Goal: Navigation & Orientation: Understand site structure

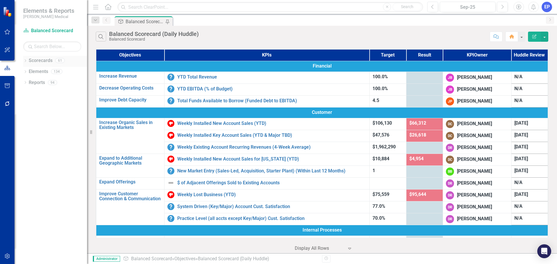
click at [25, 59] on div "Dropdown" at bounding box center [25, 61] width 4 height 5
click at [45, 61] on link "Scorecards" at bounding box center [41, 60] width 24 height 7
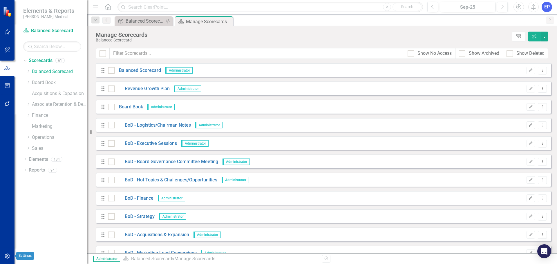
click at [4, 255] on icon "button" at bounding box center [7, 256] width 6 height 5
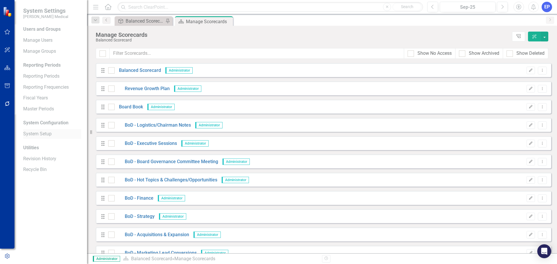
click at [47, 135] on link "System Setup" at bounding box center [52, 134] width 58 height 7
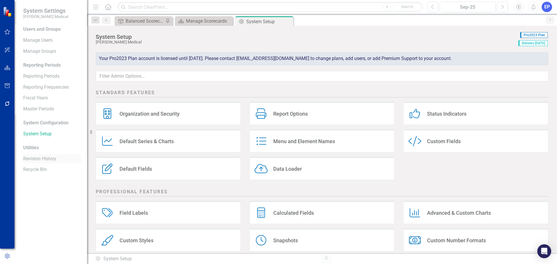
click at [48, 162] on link "Revision History" at bounding box center [52, 159] width 58 height 7
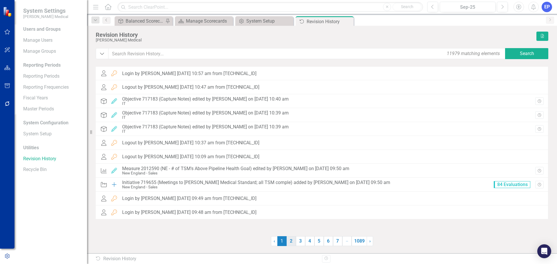
click at [294, 240] on link "2" at bounding box center [291, 241] width 9 height 10
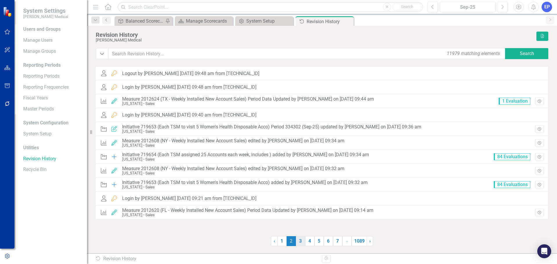
click at [303, 242] on link "3" at bounding box center [300, 241] width 9 height 10
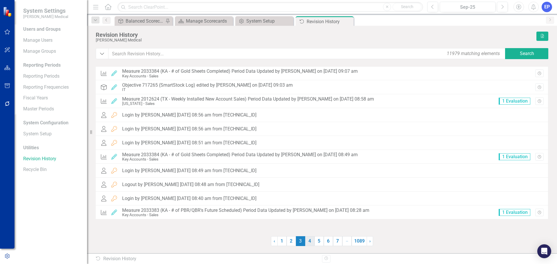
click at [308, 243] on link "4" at bounding box center [309, 241] width 9 height 10
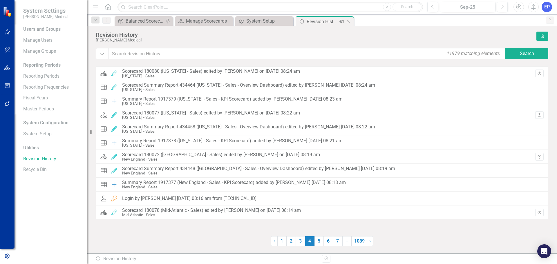
click at [347, 20] on icon "Close" at bounding box center [348, 21] width 6 height 5
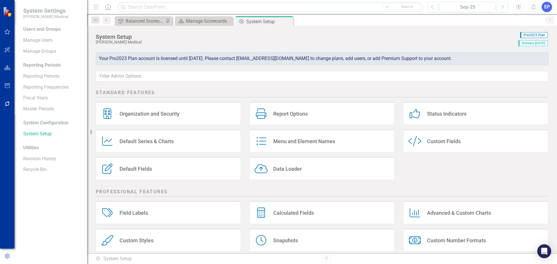
click at [0, 0] on icon "Close" at bounding box center [0, 0] width 0 height 0
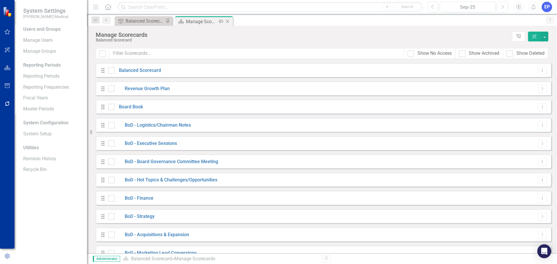
click at [193, 21] on div "Manage Scorecards" at bounding box center [201, 21] width 31 height 7
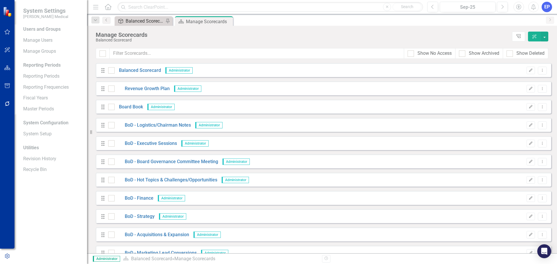
click at [142, 22] on div "Balanced Scorecard (Daily Huddle)" at bounding box center [145, 20] width 38 height 7
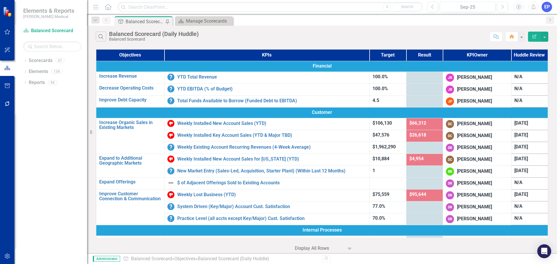
click at [6, 68] on icon "button" at bounding box center [7, 68] width 6 height 5
click at [25, 61] on icon "Dropdown" at bounding box center [25, 61] width 4 height 3
click at [28, 105] on icon at bounding box center [28, 104] width 1 height 3
click at [35, 125] on icon "Dropdown" at bounding box center [34, 125] width 4 height 3
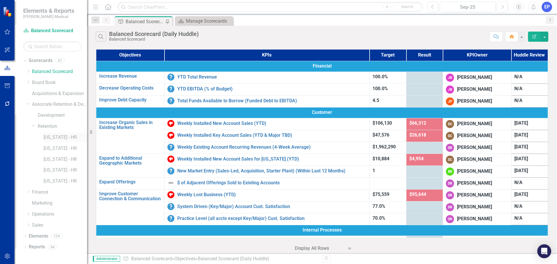
click at [48, 139] on link "[US_STATE] - HR" at bounding box center [66, 137] width 44 height 7
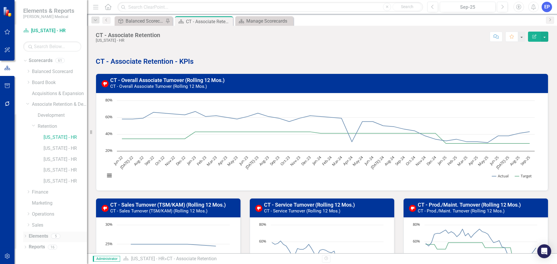
click at [25, 237] on icon "Dropdown" at bounding box center [25, 236] width 4 height 3
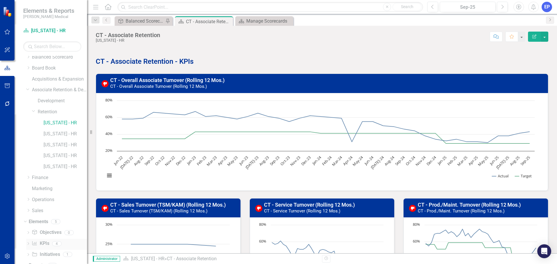
scroll to position [22, 0]
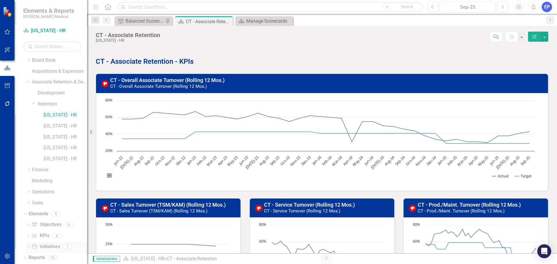
click at [48, 247] on link "Initiative Initiatives" at bounding box center [46, 247] width 28 height 7
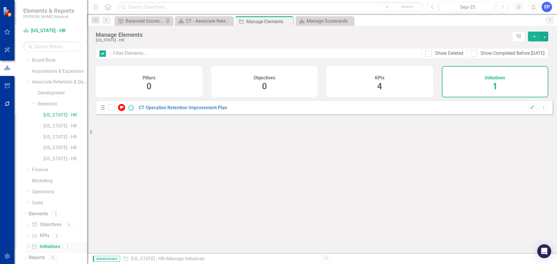
checkbox input "false"
click at [157, 111] on link "CT Operation Retention Improvement Plan" at bounding box center [183, 108] width 88 height 6
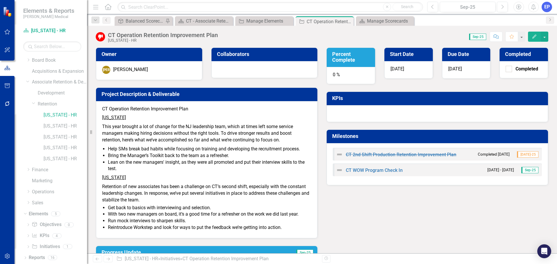
click at [381, 111] on div at bounding box center [437, 113] width 221 height 17
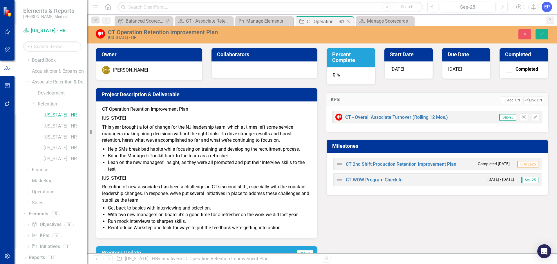
click at [350, 19] on icon "Close" at bounding box center [348, 21] width 6 height 5
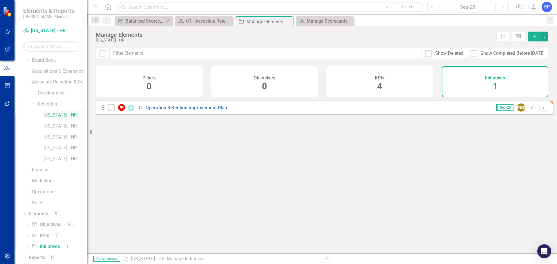
click at [50, 114] on link "[US_STATE] - HR" at bounding box center [66, 115] width 44 height 7
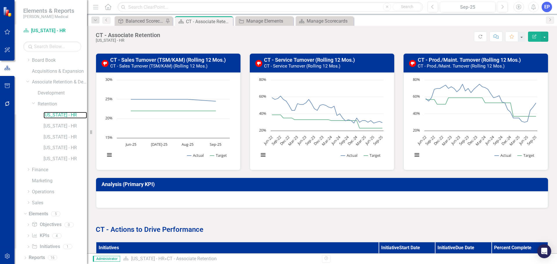
scroll to position [187, 0]
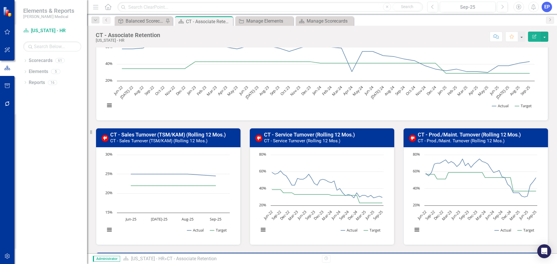
scroll to position [197, 0]
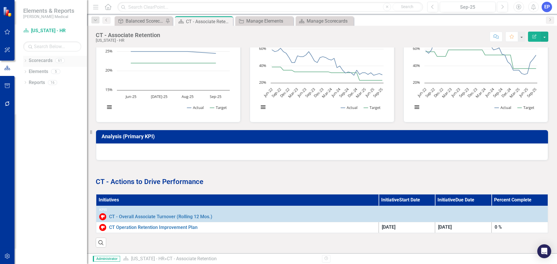
click at [26, 61] on icon "Dropdown" at bounding box center [25, 61] width 4 height 3
click at [30, 104] on icon "Dropdown" at bounding box center [28, 104] width 4 height 3
click at [35, 128] on icon "Dropdown" at bounding box center [34, 125] width 4 height 3
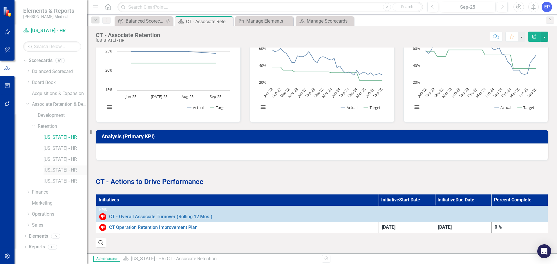
click at [49, 170] on link "[US_STATE] - HR" at bounding box center [66, 170] width 44 height 7
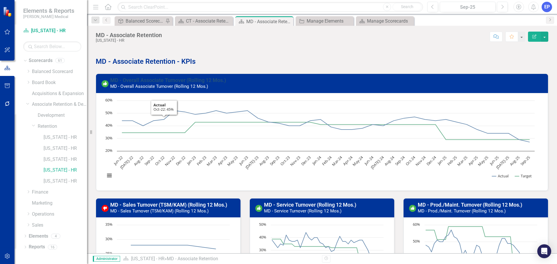
click at [153, 82] on link "MD - Overall Associate Turnover (Rolling 12 Mos.)" at bounding box center [168, 80] width 116 height 6
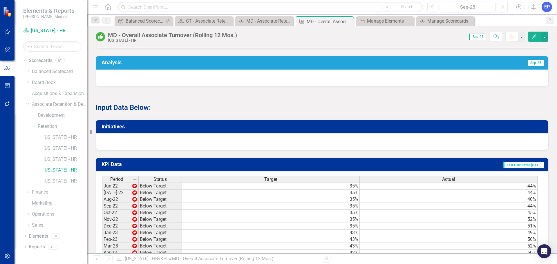
scroll to position [290, 0]
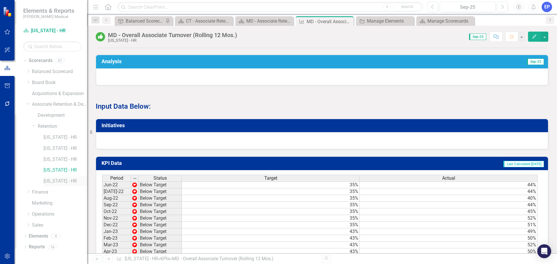
click at [66, 182] on link "[US_STATE] - HR" at bounding box center [66, 181] width 44 height 7
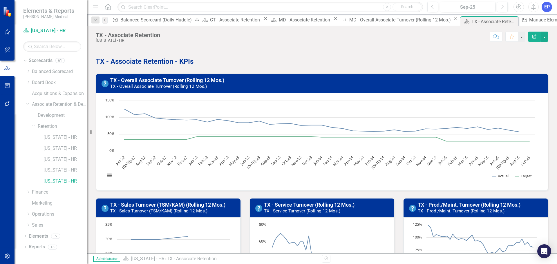
click at [240, 196] on div "TX - Sales Turnover (TSM/KAM) (Rolling 12 Mos.) TX - Sales Turnover (TSM/KAM) (…" at bounding box center [168, 253] width 154 height 125
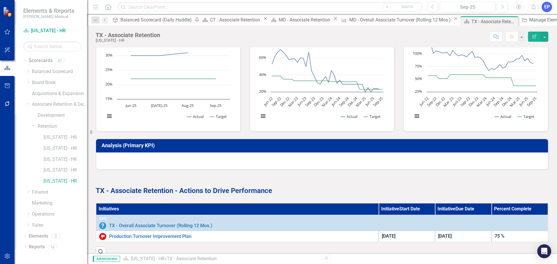
scroll to position [197, 0]
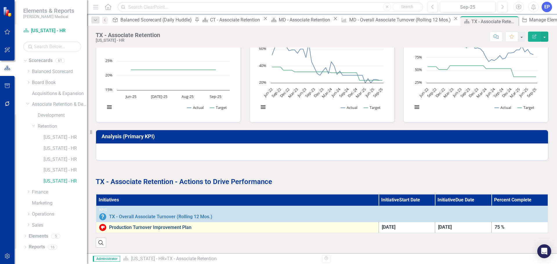
click at [156, 225] on link "Production Turnover Improvement Plan" at bounding box center [242, 227] width 267 height 5
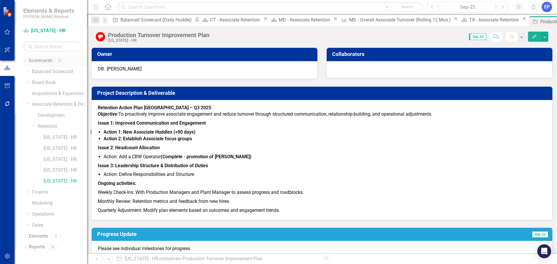
click at [24, 60] on icon "Dropdown" at bounding box center [24, 60] width 3 height 4
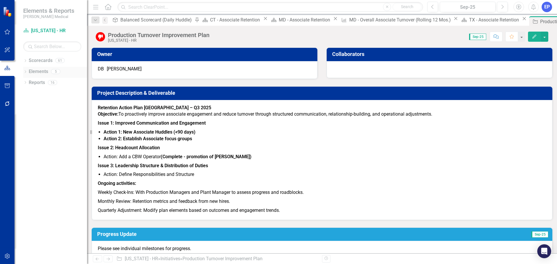
click at [25, 71] on icon "Dropdown" at bounding box center [25, 72] width 4 height 3
click at [26, 60] on icon "Dropdown" at bounding box center [25, 61] width 4 height 3
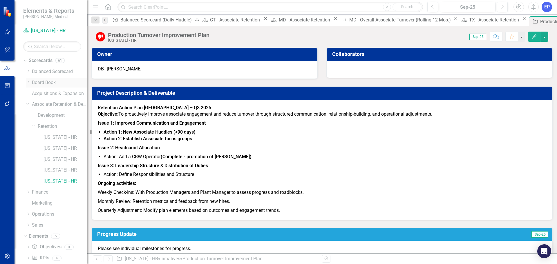
click at [29, 82] on icon "Dropdown" at bounding box center [28, 82] width 4 height 3
click at [52, 128] on link "BoD - Hot Topics & Challenges/Opportunities" at bounding box center [62, 126] width 49 height 7
